Goal: Check status

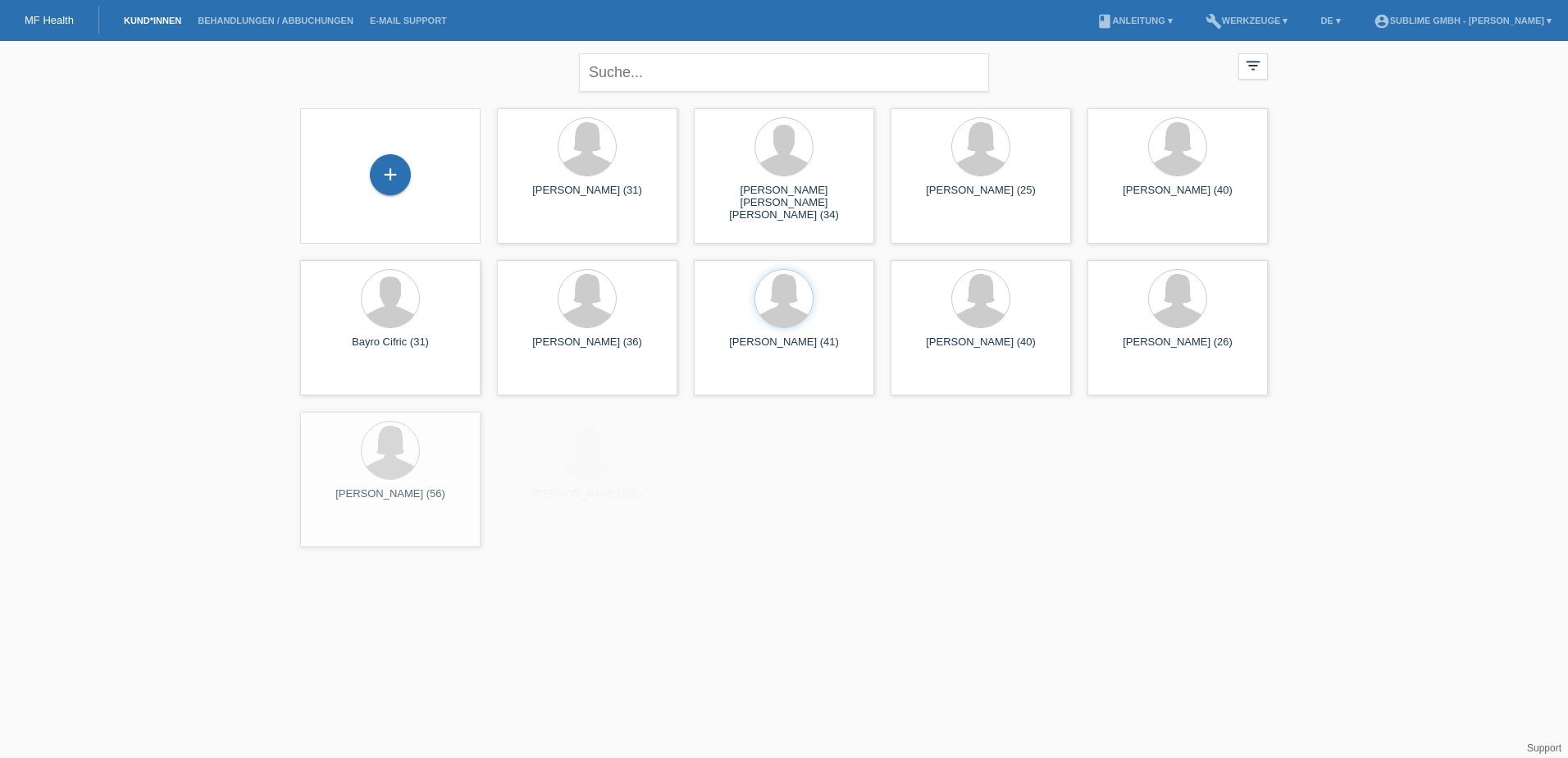
click at [266, 30] on li "Behandlungen / Abbuchungen" at bounding box center [275, 21] width 172 height 42
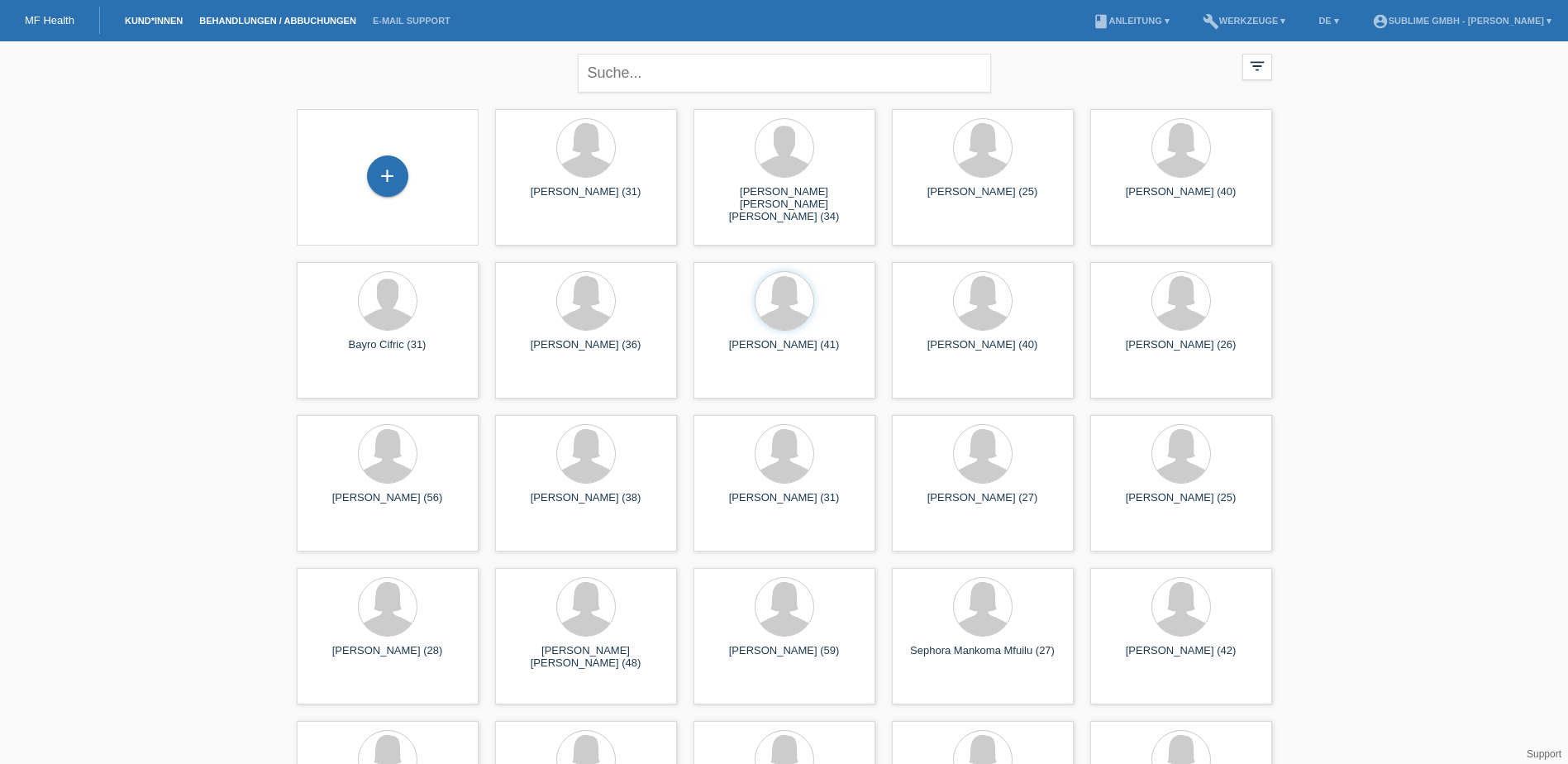
click at [275, 16] on link "Behandlungen / Abbuchungen" at bounding box center [277, 20] width 173 height 10
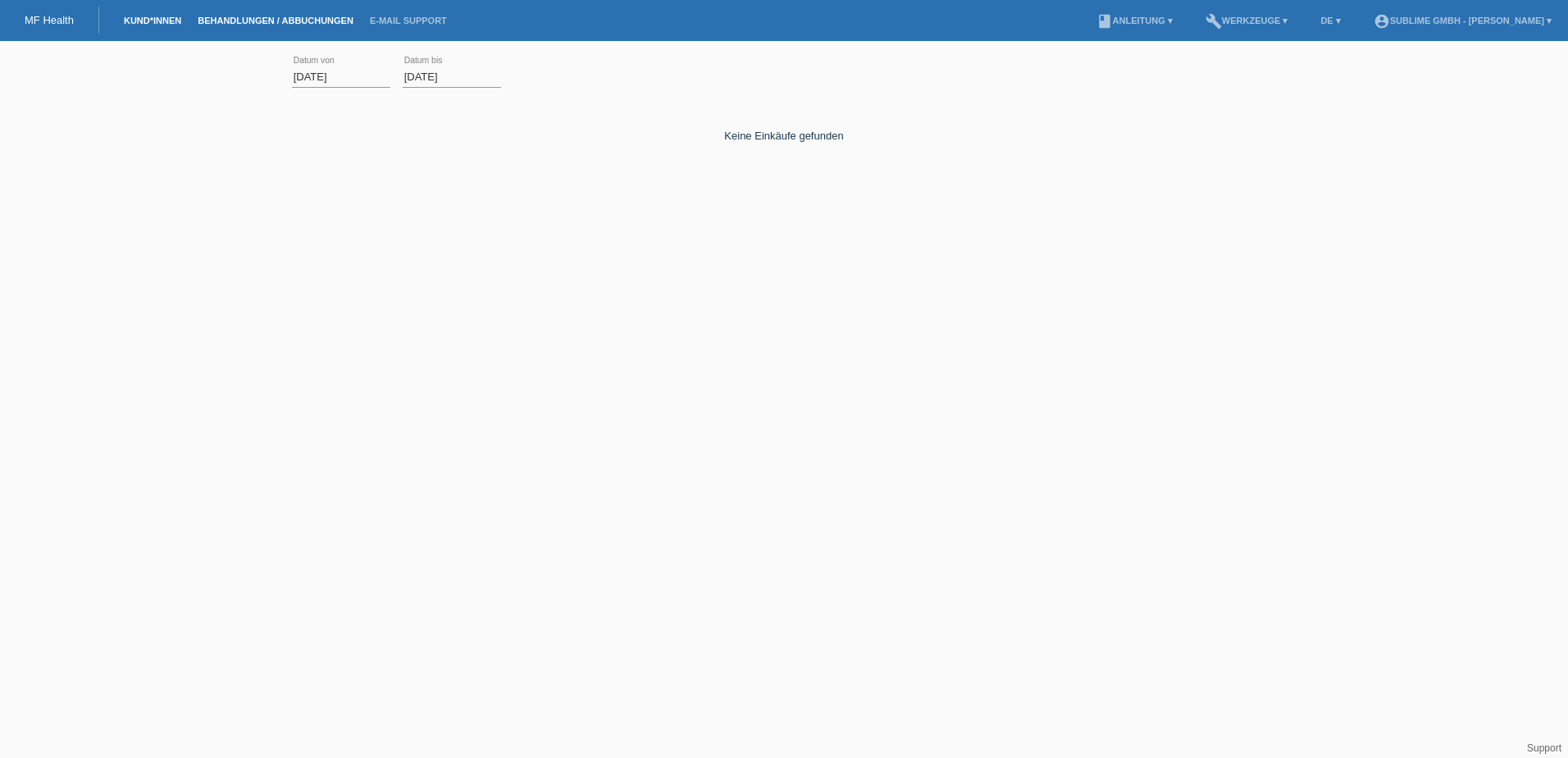
click at [151, 22] on link "Kund*innen" at bounding box center [152, 20] width 74 height 10
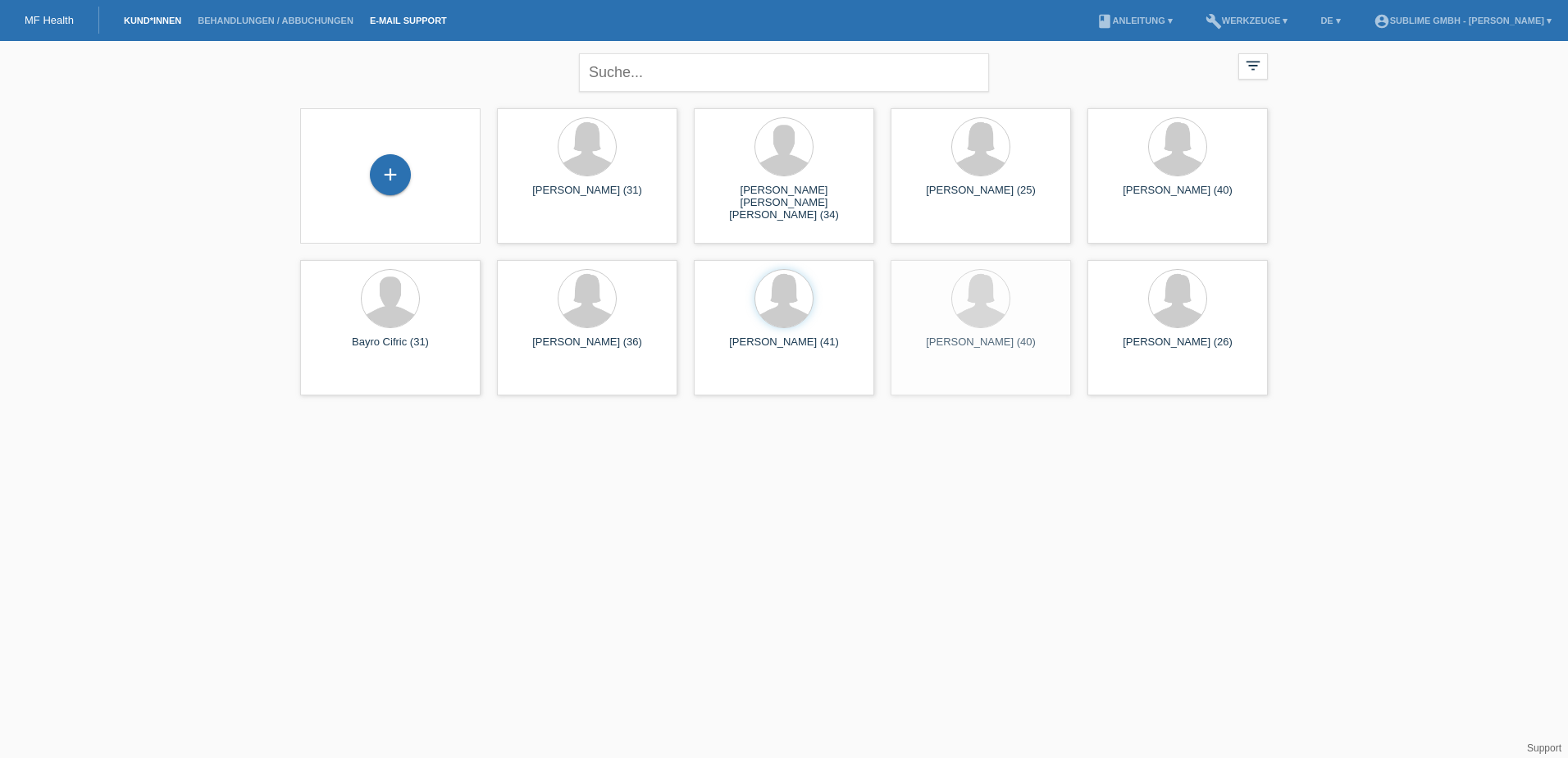
click at [363, 22] on link "E-Mail Support" at bounding box center [408, 20] width 93 height 10
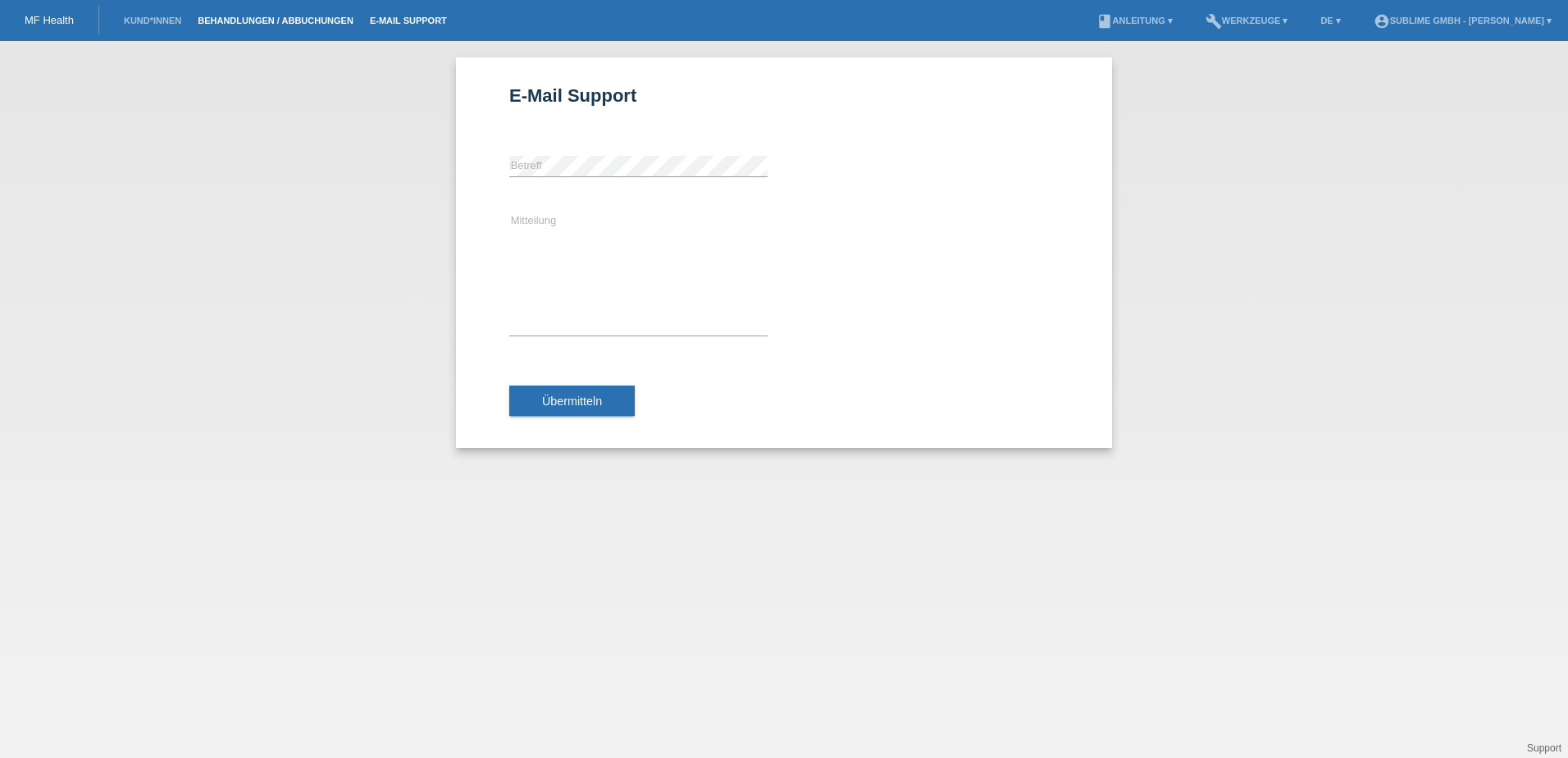
click at [316, 22] on link "Behandlungen / Abbuchungen" at bounding box center [275, 20] width 172 height 10
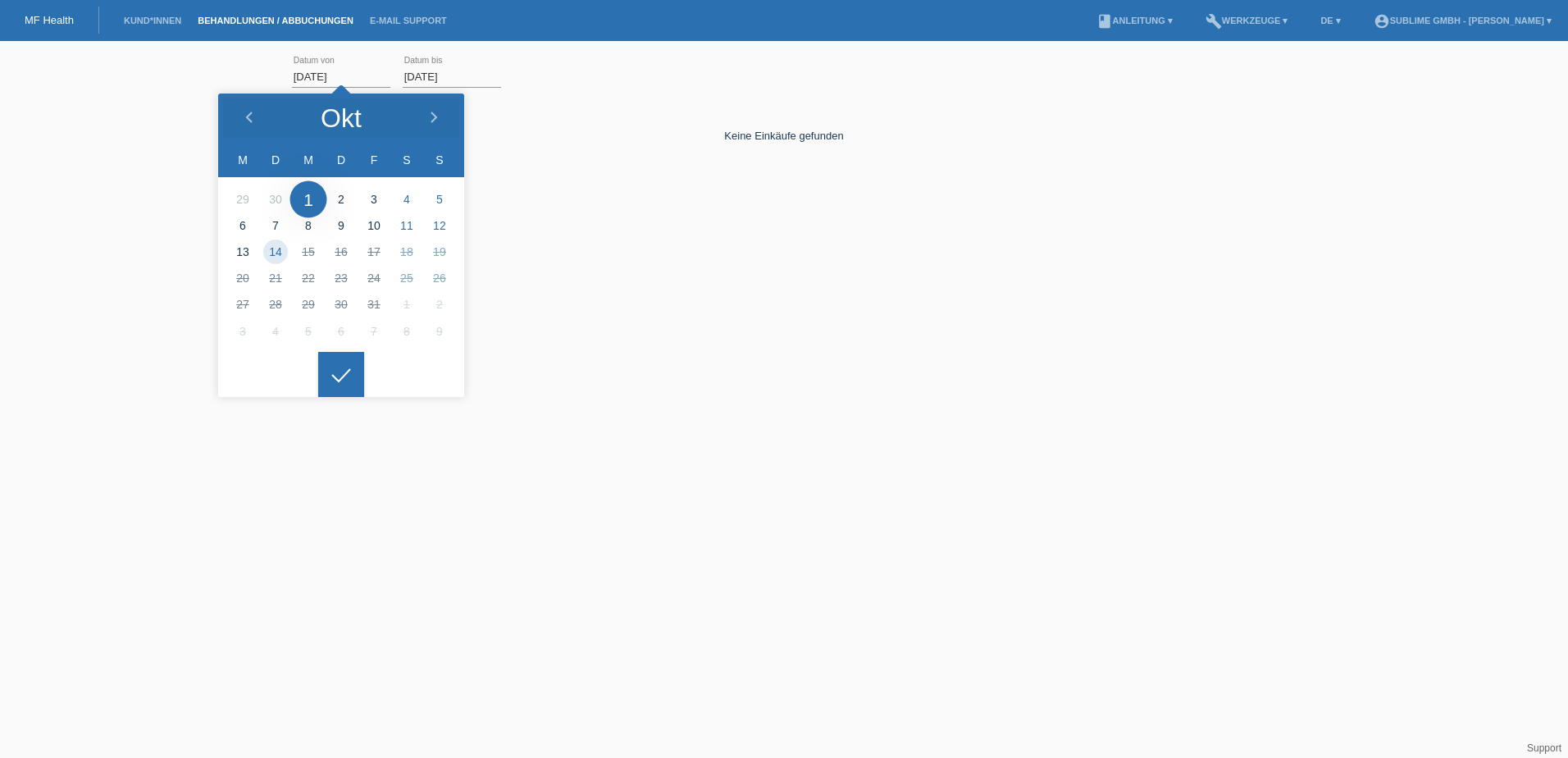
drag, startPoint x: 362, startPoint y: 83, endPoint x: 213, endPoint y: 74, distance: 149.3
click at [213, 74] on div "[DATE] error Datum von [DATE] error Datum bis Übernehmen" at bounding box center [784, 159] width 1568 height 220
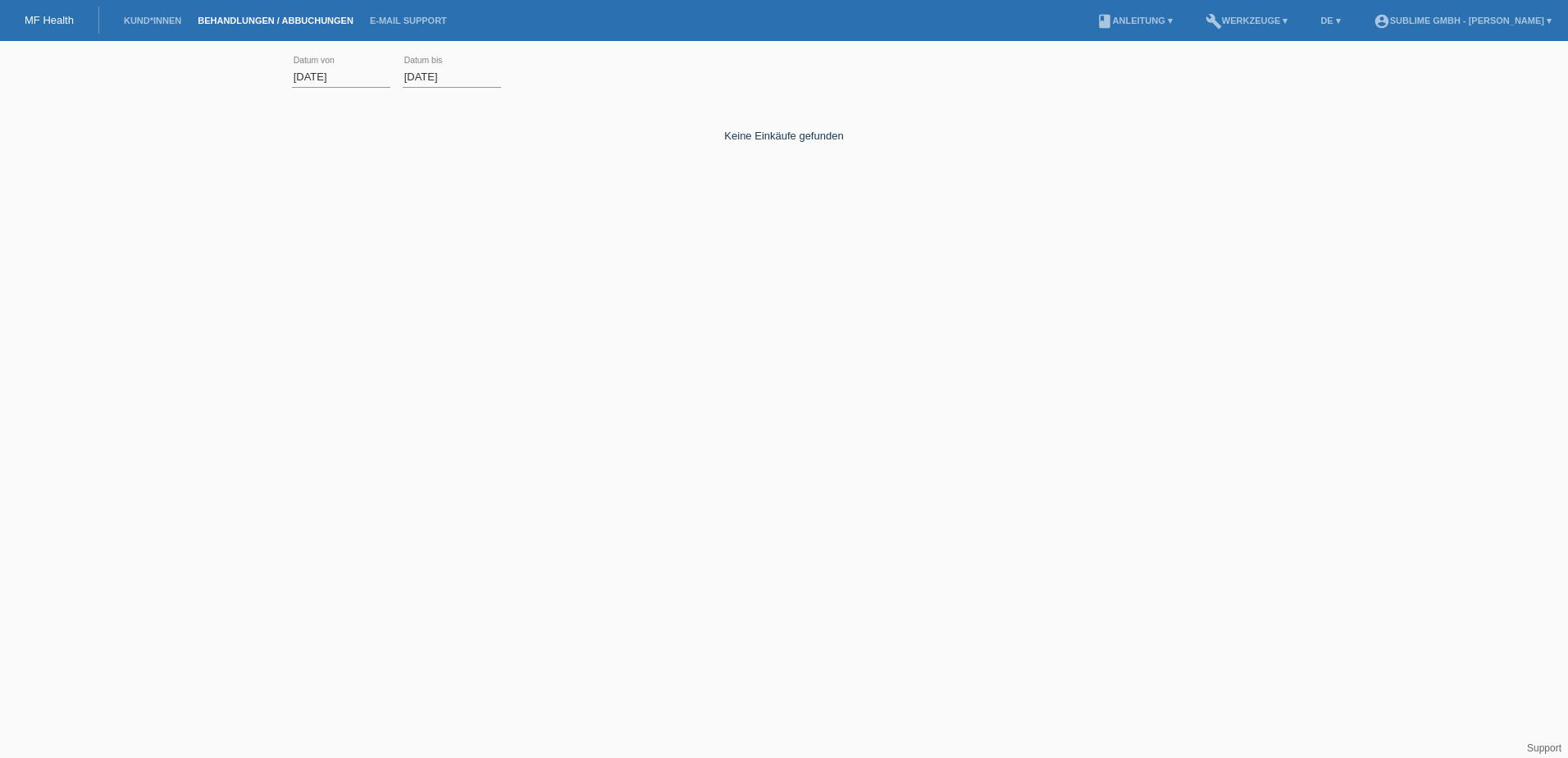
click at [347, 74] on input "[DATE]" at bounding box center [342, 77] width 99 height 21
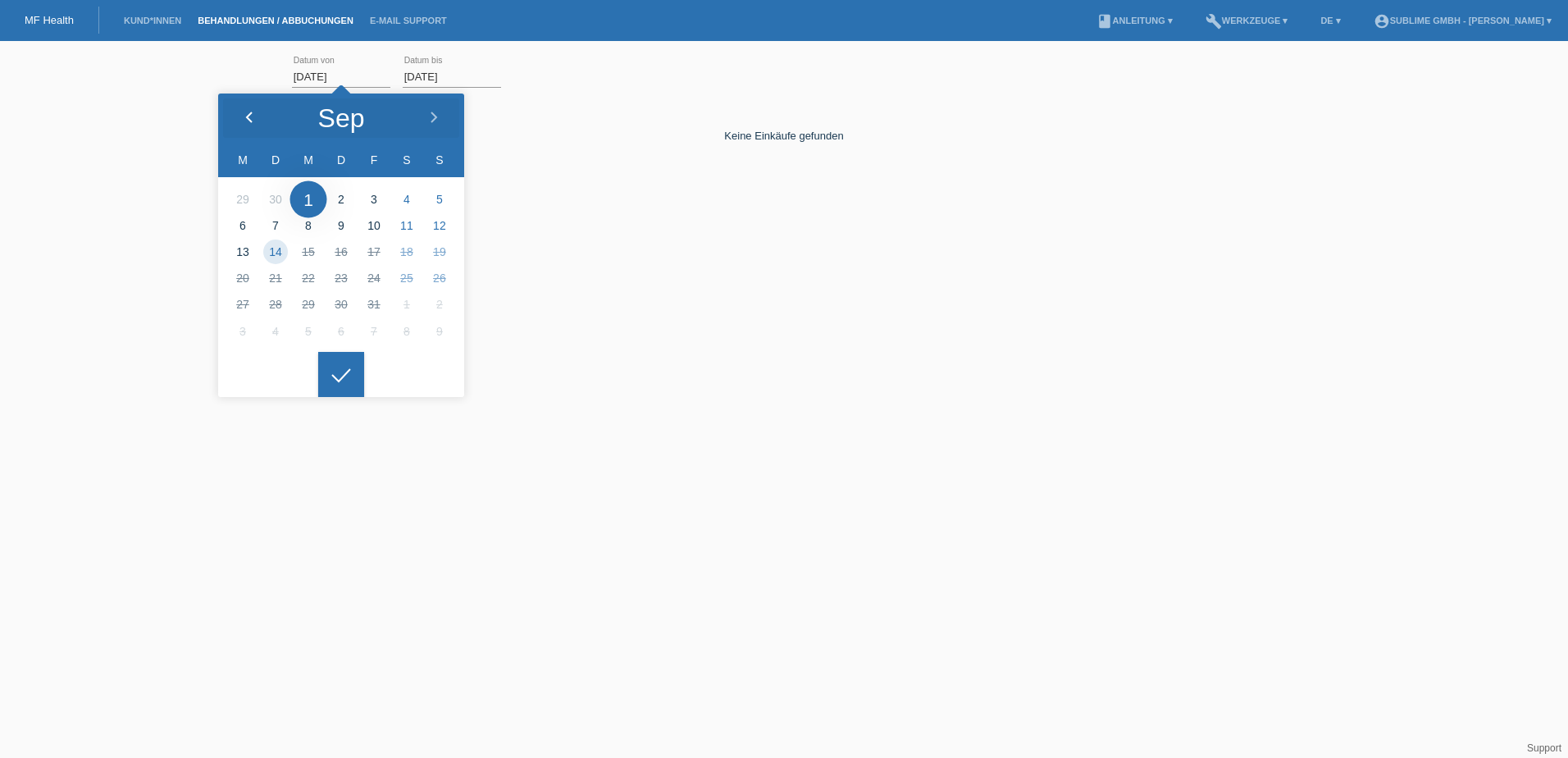
click at [249, 119] on polyline at bounding box center [249, 117] width 5 height 10
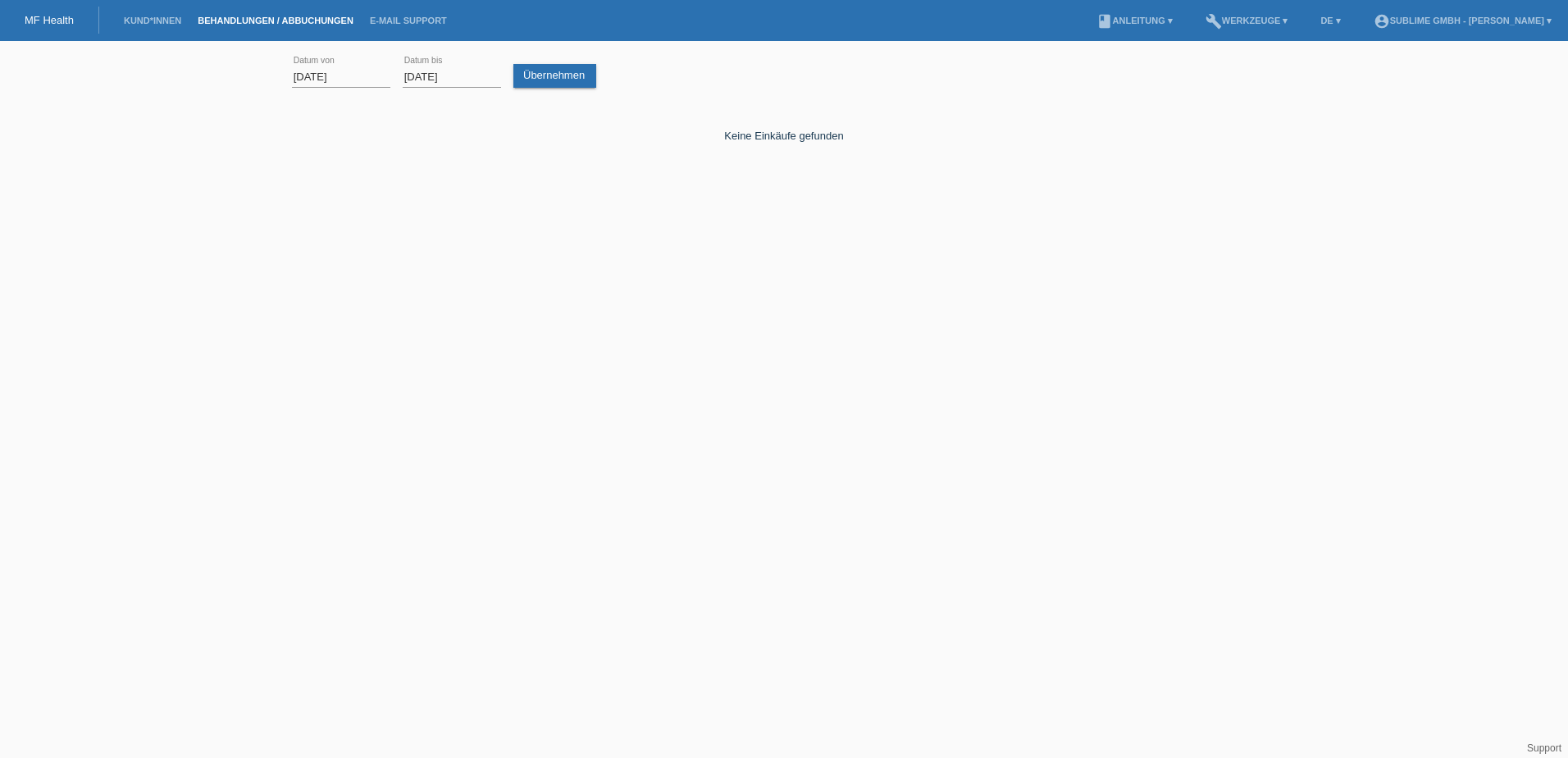
click at [350, 370] on icon at bounding box center [341, 363] width 26 height 15
click at [546, 75] on link "Übernehmen" at bounding box center [555, 76] width 83 height 24
drag, startPoint x: 365, startPoint y: 76, endPoint x: 208, endPoint y: 72, distance: 157.1
click at [208, 72] on div "[DATE] error Datum von [DATE] error Datum bis Übernehmen" at bounding box center [784, 159] width 1568 height 220
click at [382, 74] on input "[DATE]" at bounding box center [342, 77] width 99 height 21
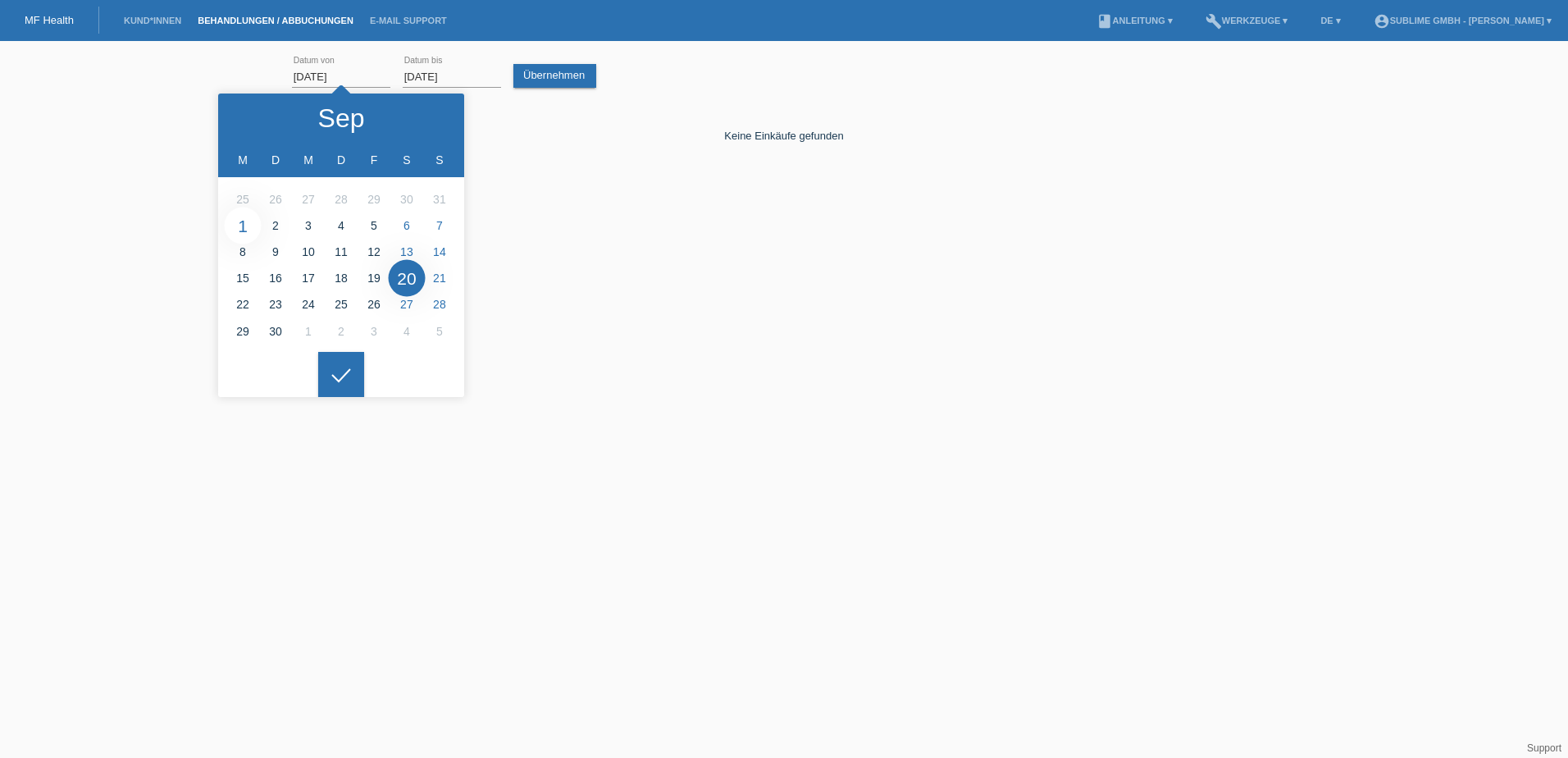
type input "[DATE]"
click at [342, 369] on icon at bounding box center [341, 376] width 26 height 15
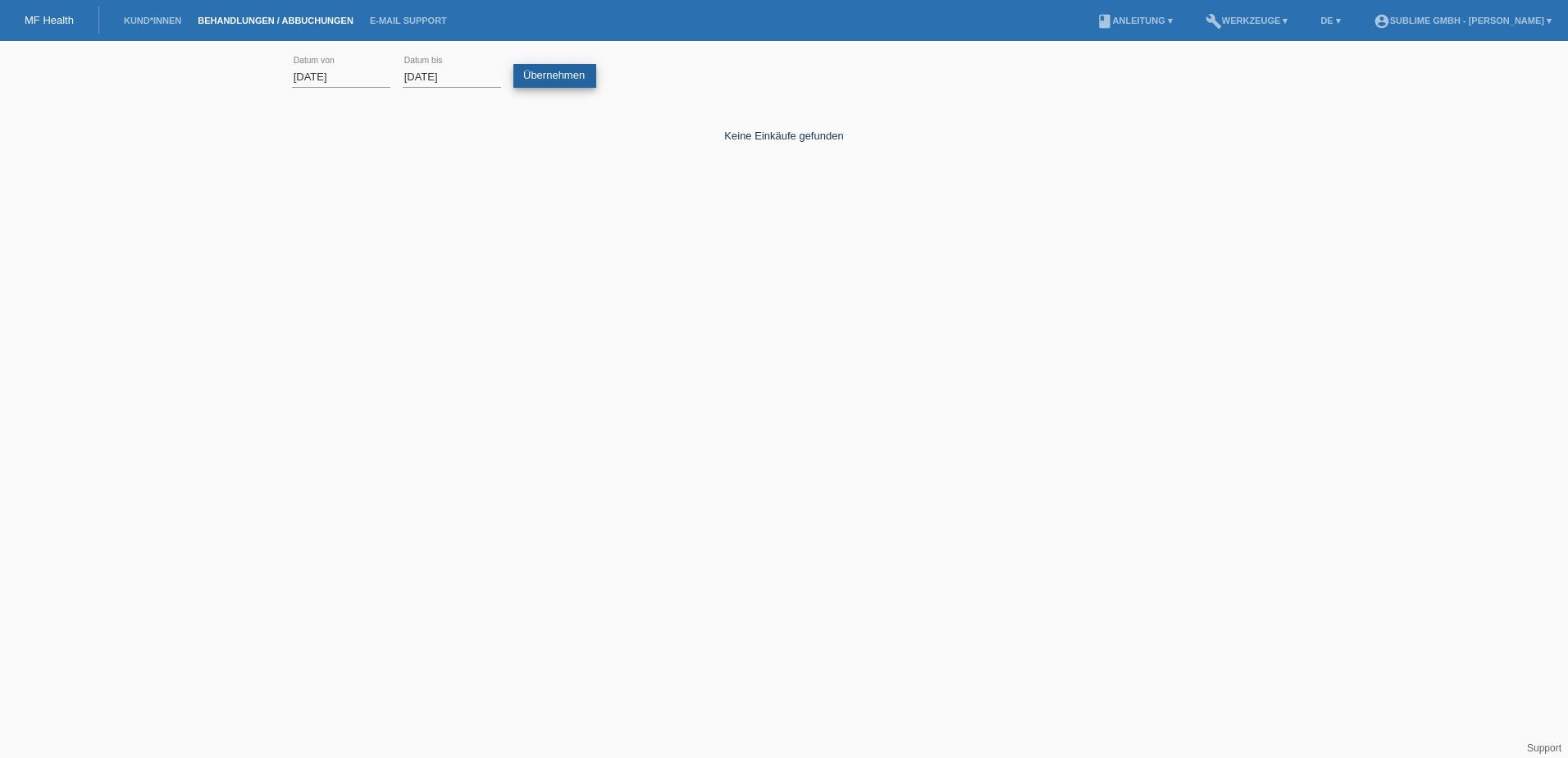
click at [571, 70] on link "Übernehmen" at bounding box center [555, 76] width 83 height 24
